Goal: Navigation & Orientation: Find specific page/section

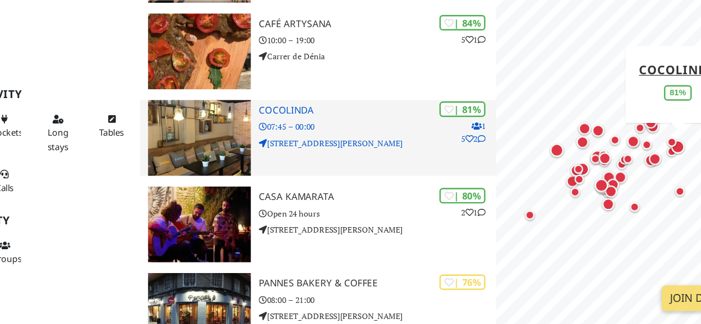
scroll to position [444, 0]
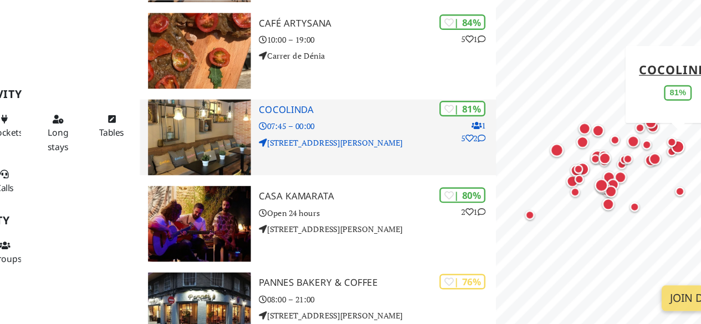
click at [222, 157] on img at bounding box center [224, 171] width 84 height 62
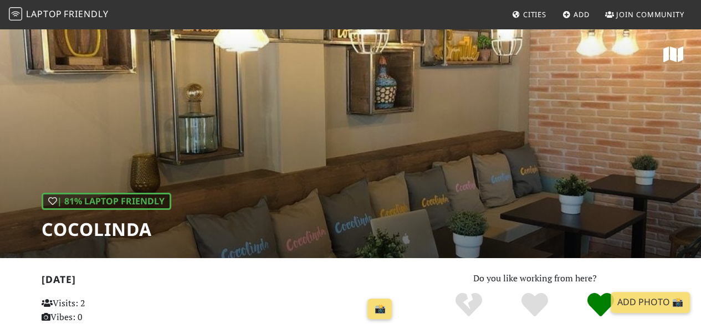
drag, startPoint x: 641, startPoint y: 0, endPoint x: 179, endPoint y: 272, distance: 537.0
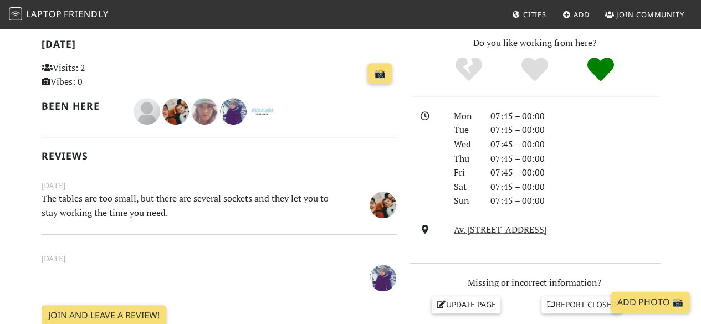
scroll to position [247, 0]
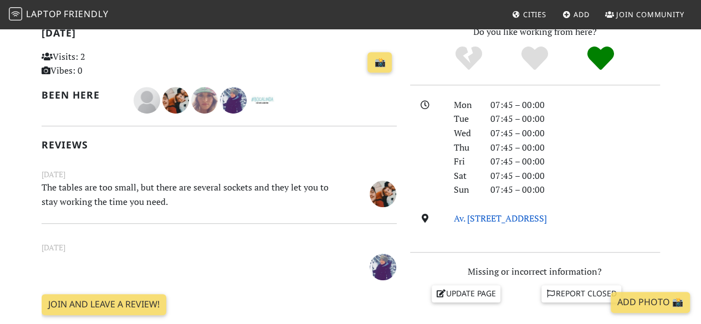
click at [471, 218] on link "Av. [STREET_ADDRESS]" at bounding box center [500, 218] width 93 height 12
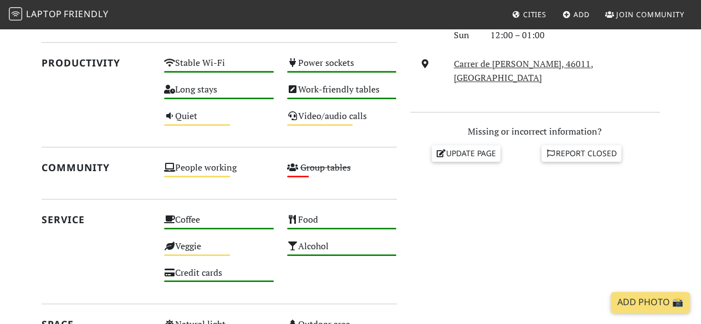
scroll to position [399, 0]
